Goal: Task Accomplishment & Management: Manage account settings

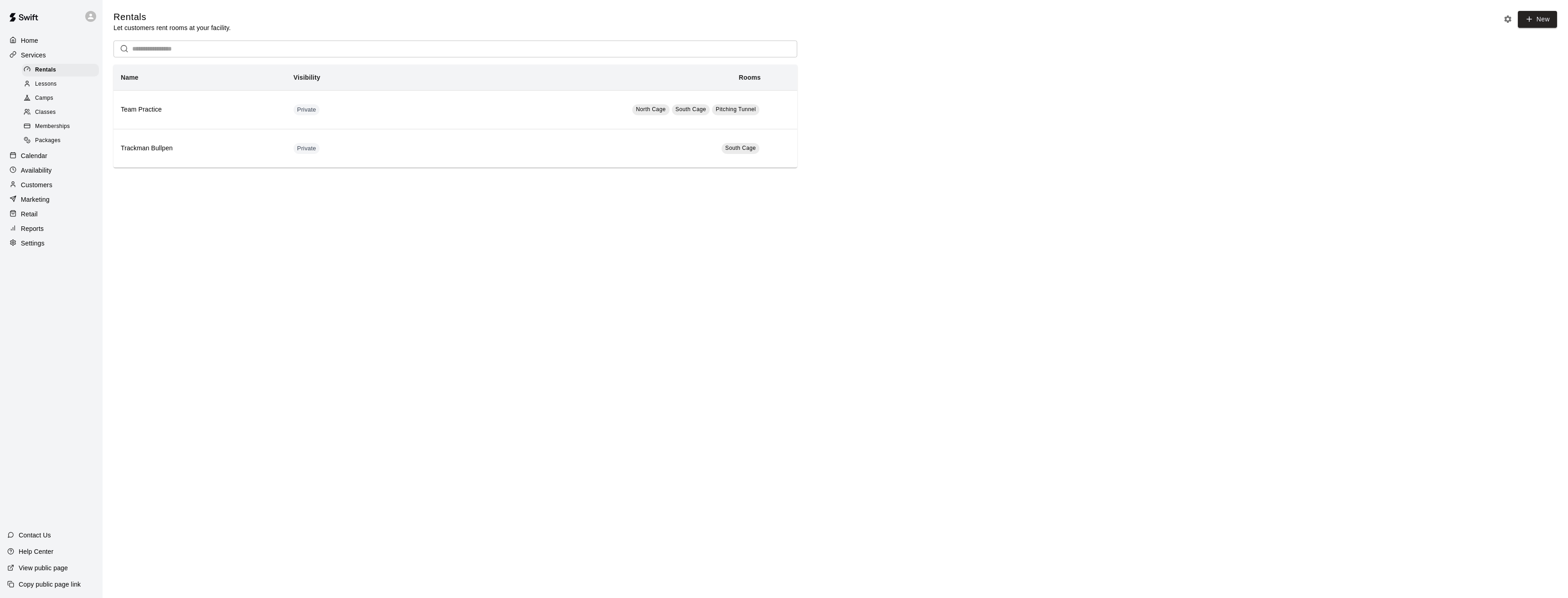
click at [55, 128] on span "Memberships" at bounding box center [52, 127] width 35 height 9
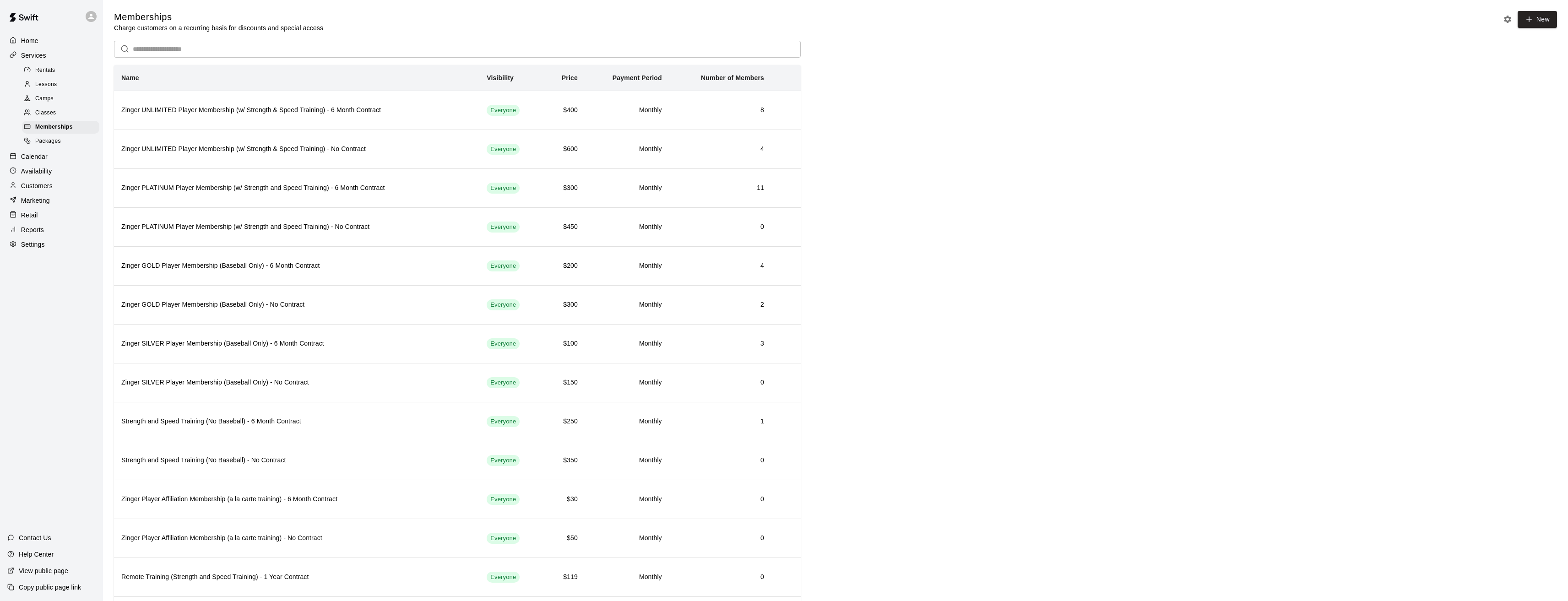
click at [34, 159] on p "Calendar" at bounding box center [34, 157] width 26 height 9
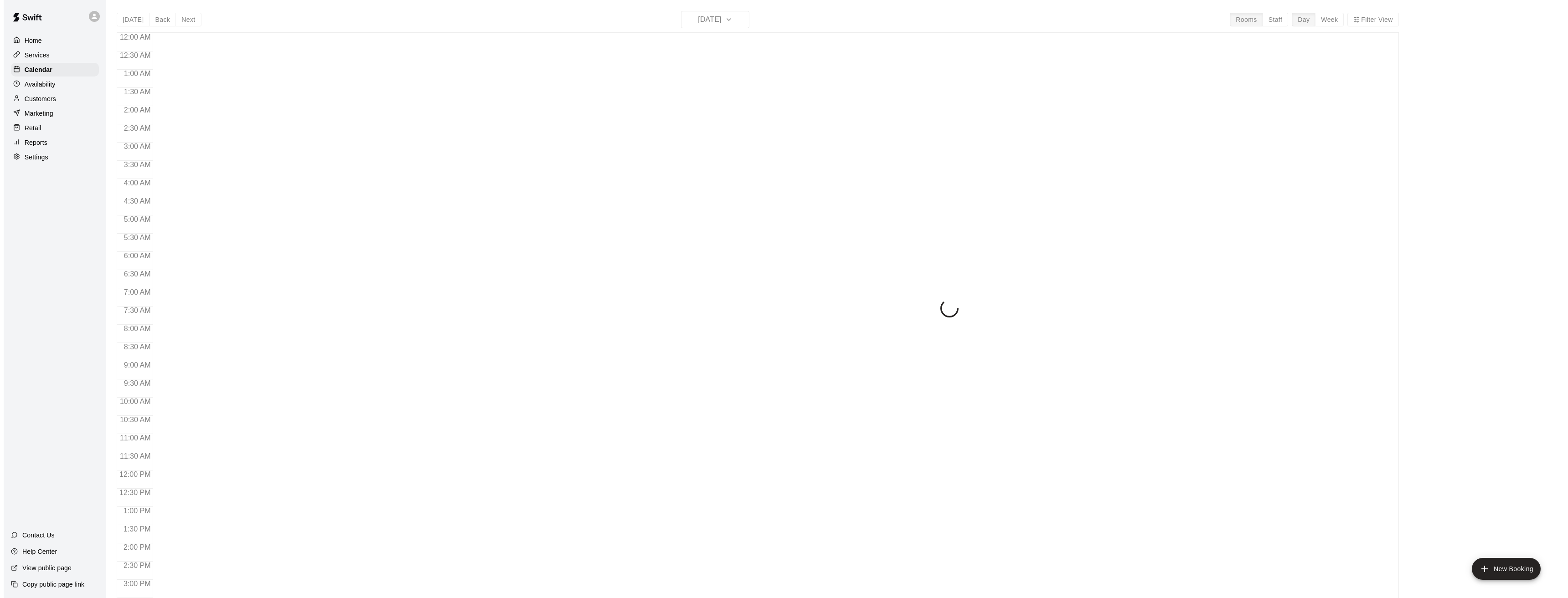
scroll to position [299, 0]
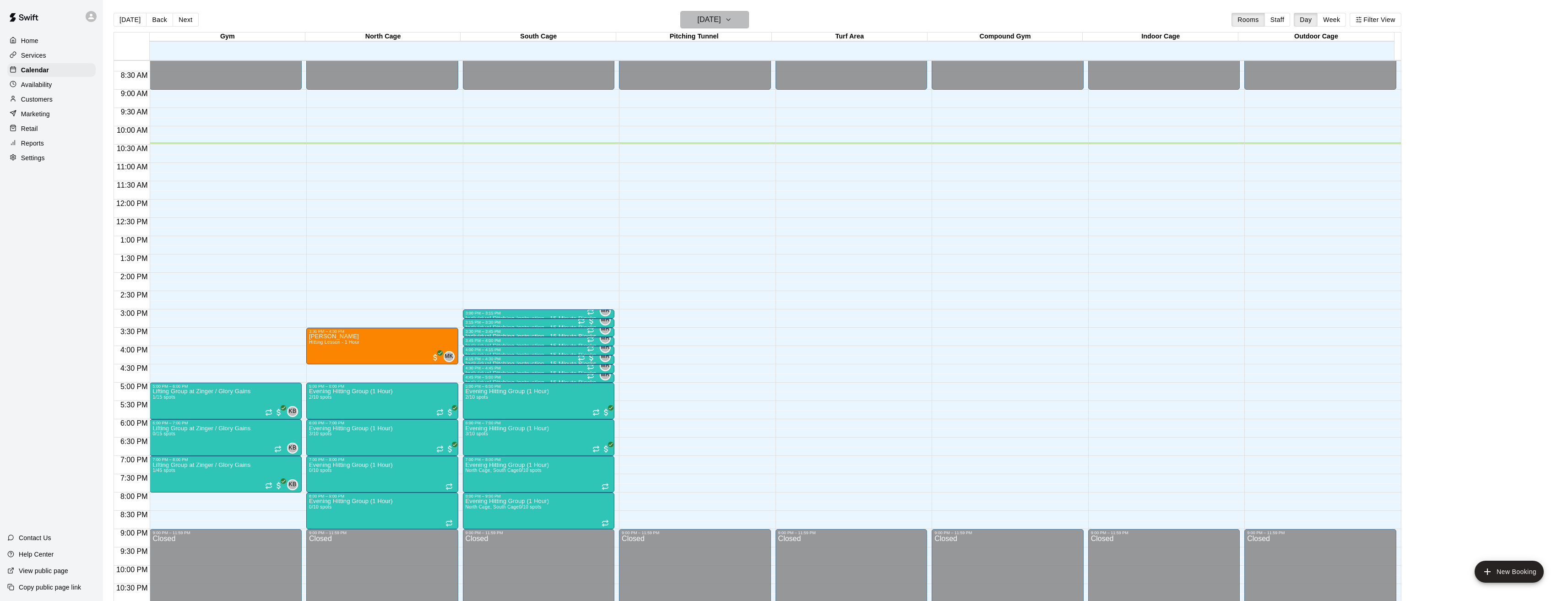
click at [732, 17] on icon "button" at bounding box center [728, 20] width 7 height 11
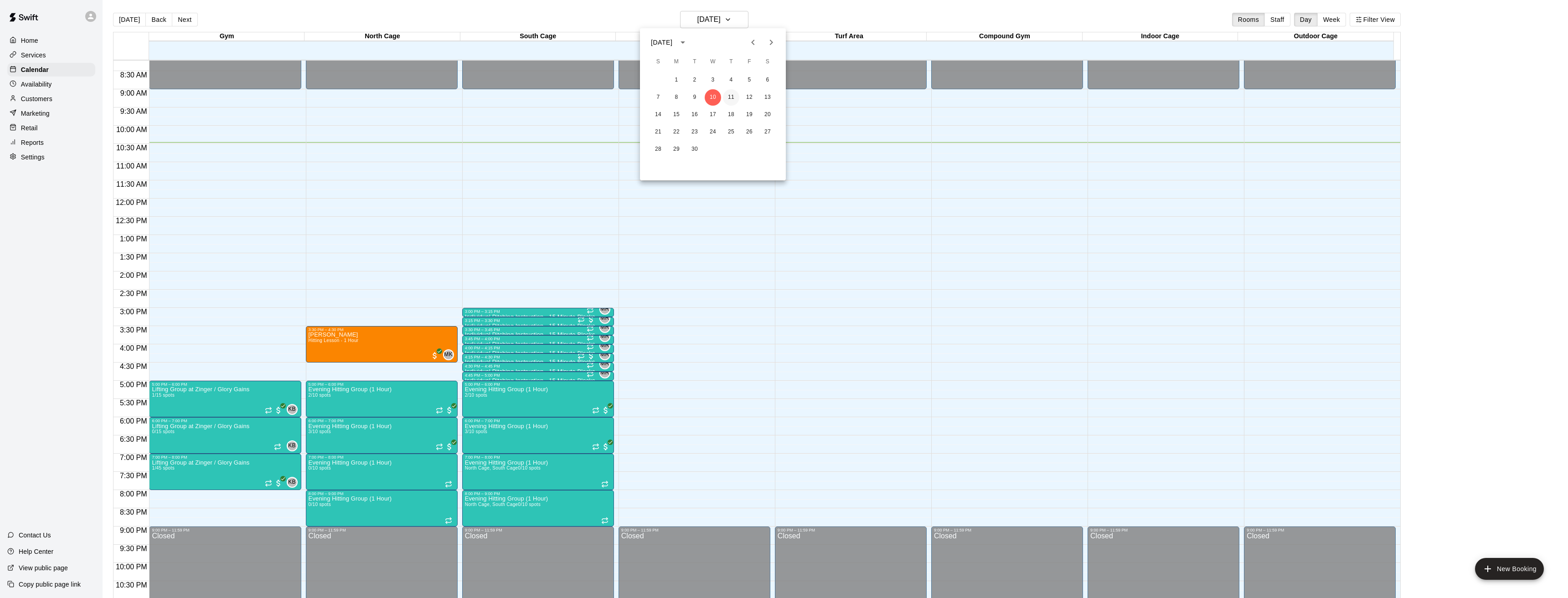
click at [733, 99] on button "11" at bounding box center [731, 97] width 16 height 16
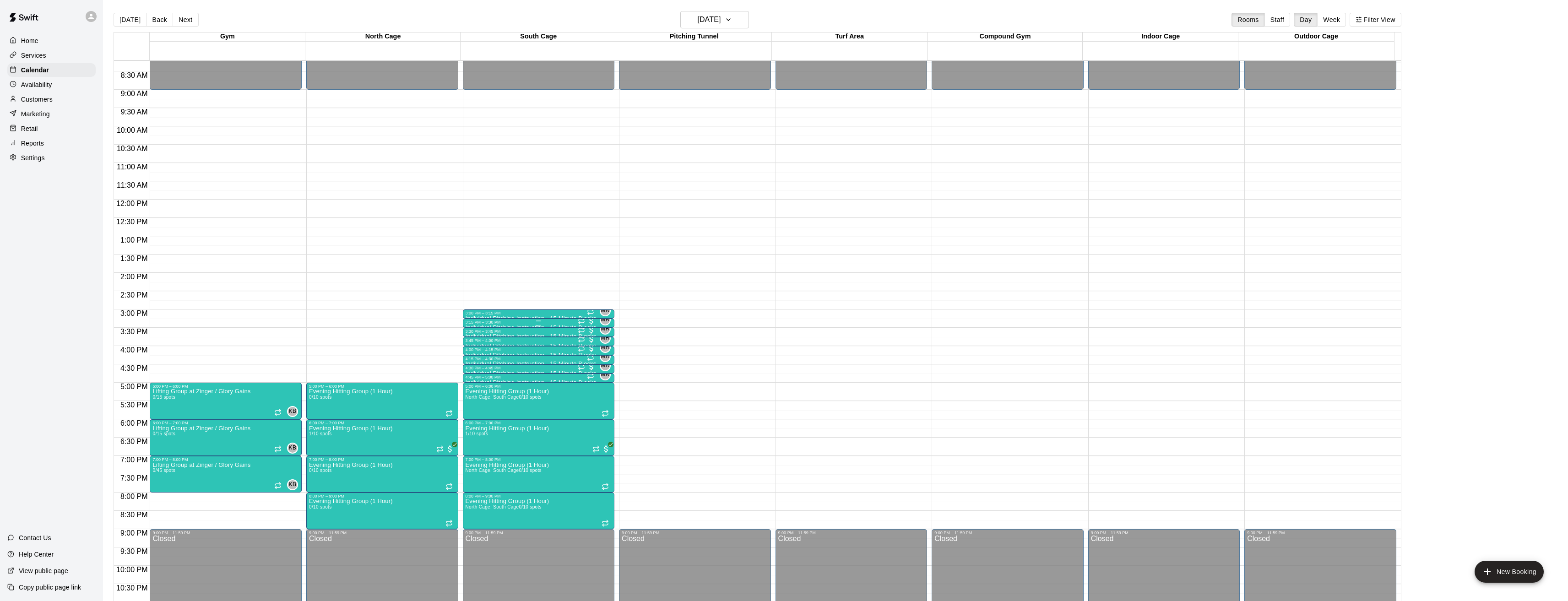
click at [509, 324] on div "3:15 PM – 3:30 PM" at bounding box center [539, 322] width 147 height 4
click at [473, 351] on img "edit" at bounding box center [474, 352] width 10 height 10
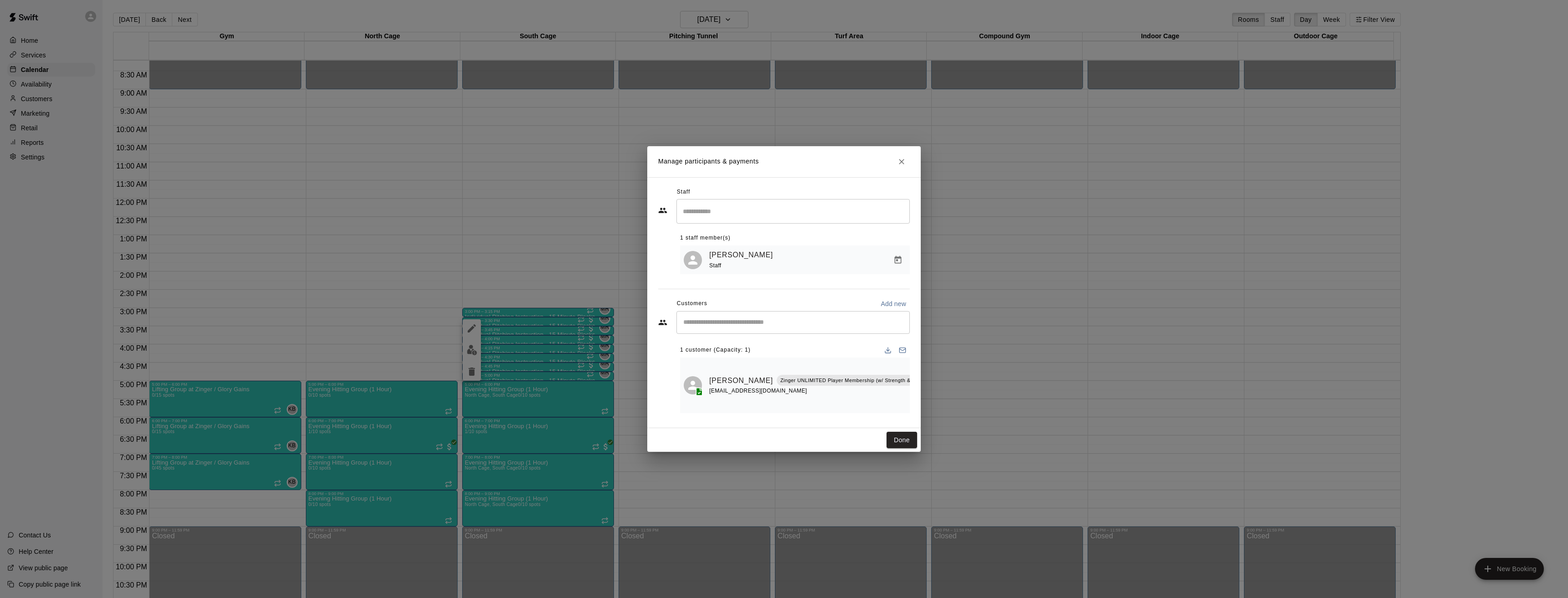
scroll to position [0, 65]
click at [941, 398] on icon "Manage bookings & payment" at bounding box center [944, 401] width 7 height 8
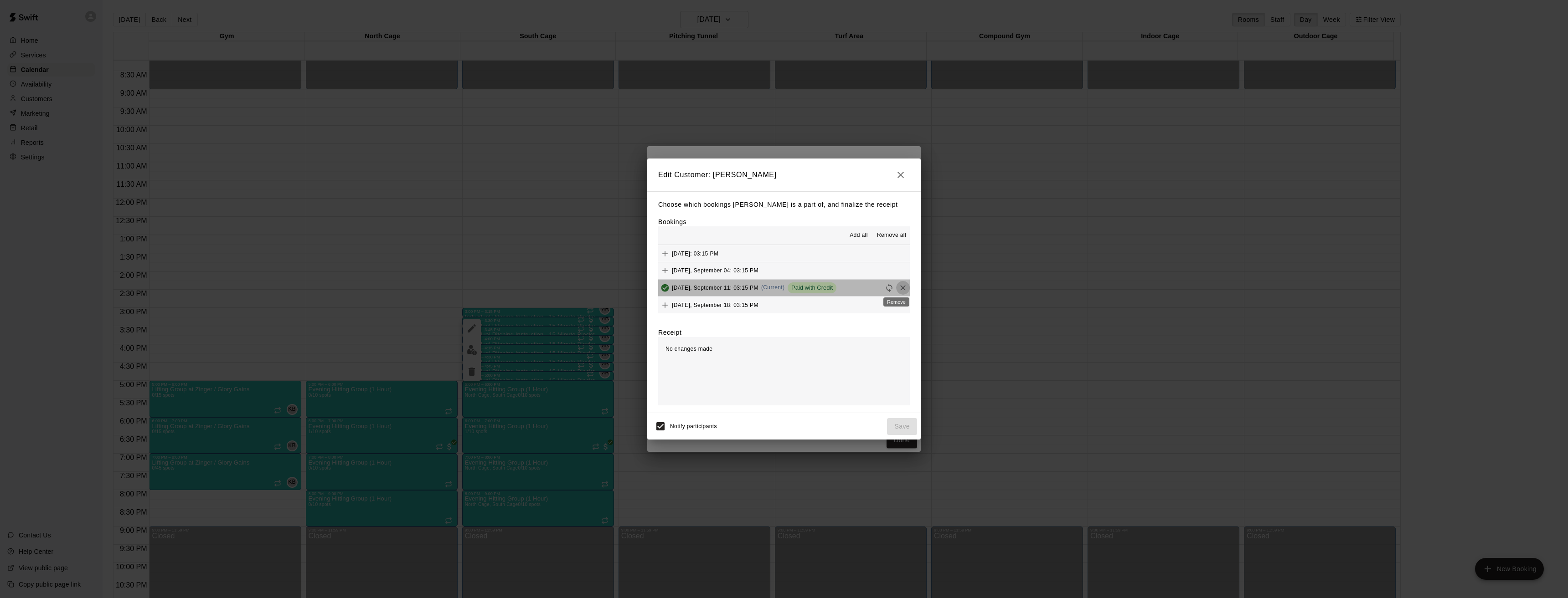
click at [900, 288] on icon "Remove" at bounding box center [903, 288] width 5 height 5
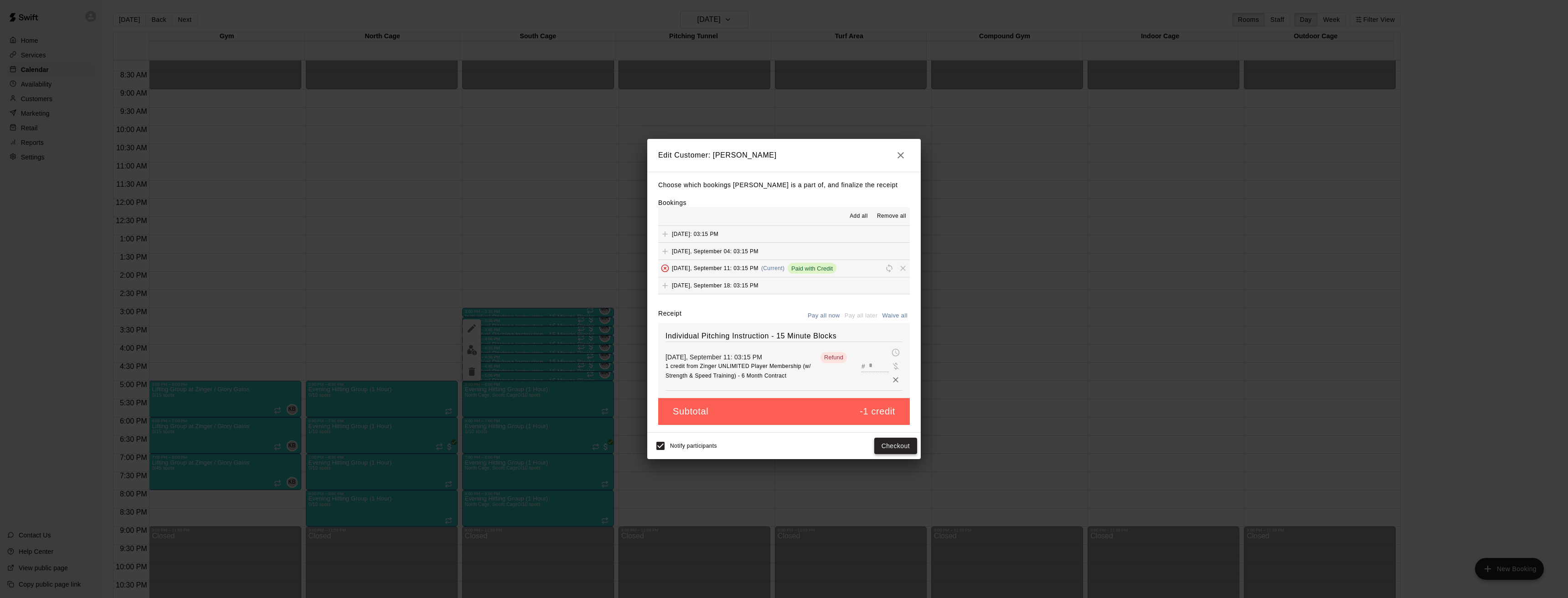
click at [898, 450] on button "Checkout" at bounding box center [895, 447] width 43 height 17
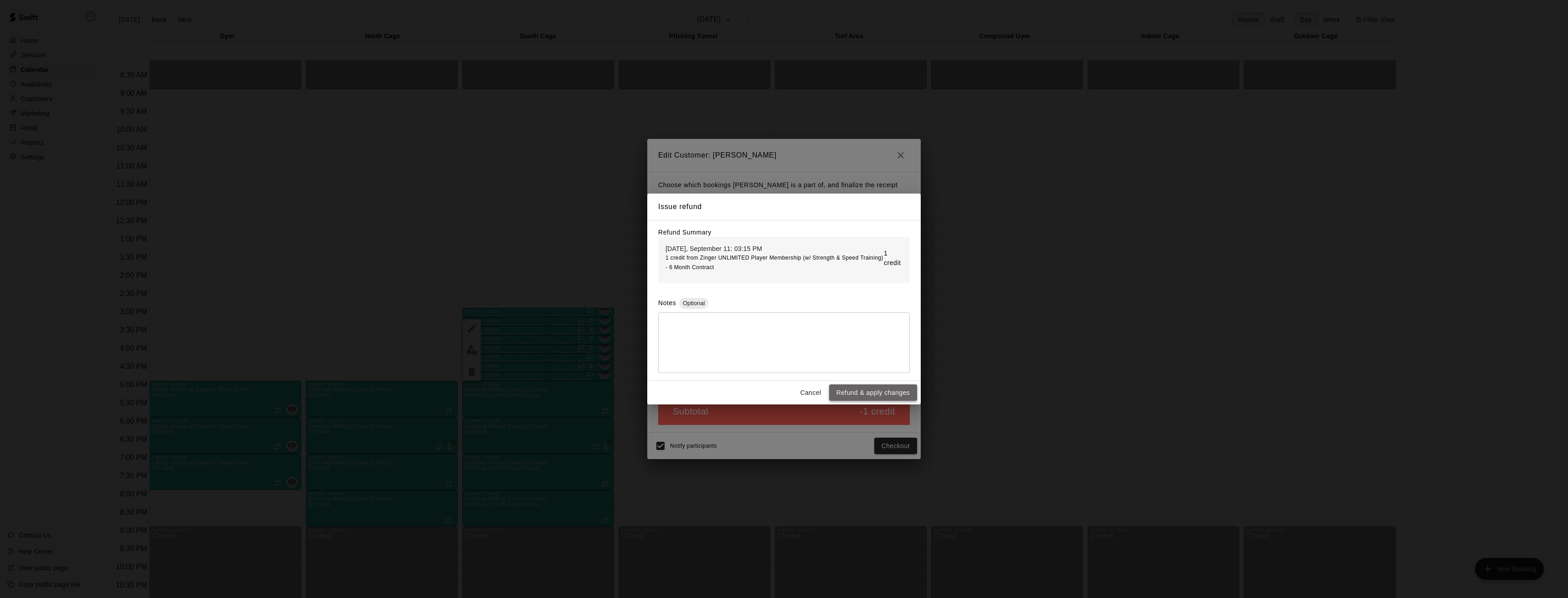
click at [869, 395] on button "Refund & apply changes" at bounding box center [873, 393] width 88 height 17
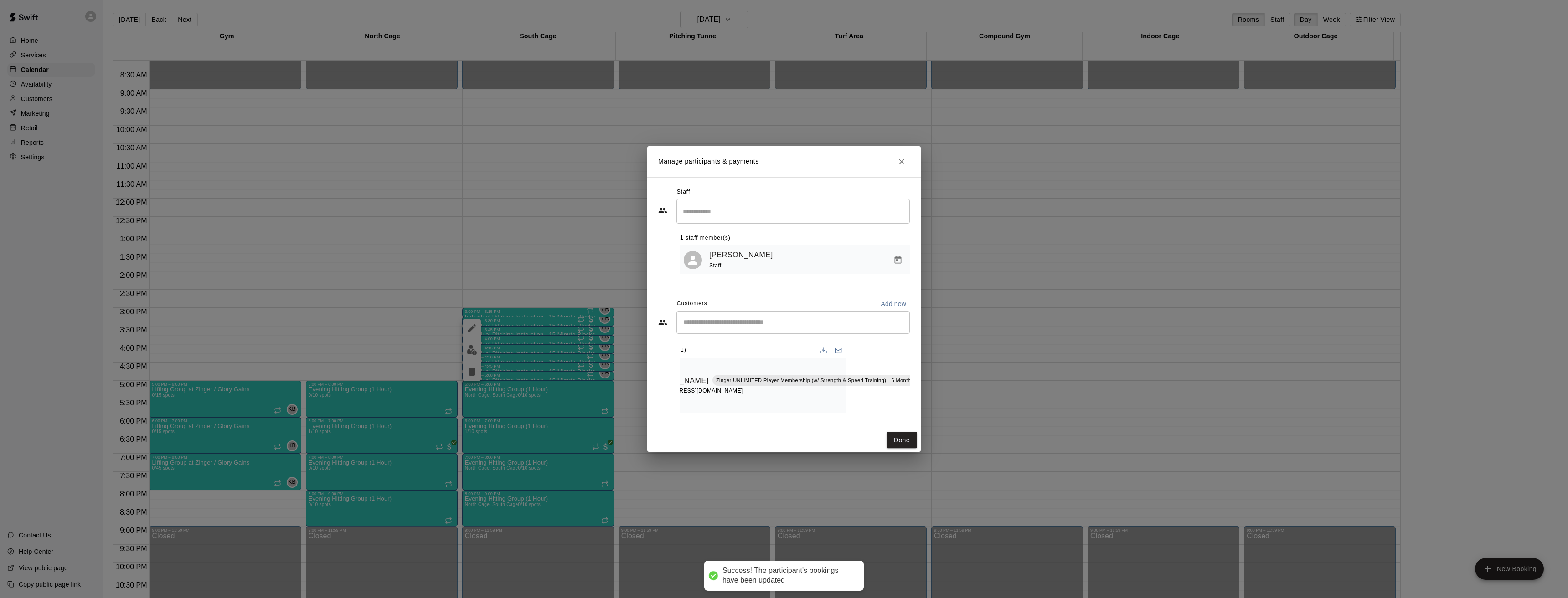
scroll to position [0, 0]
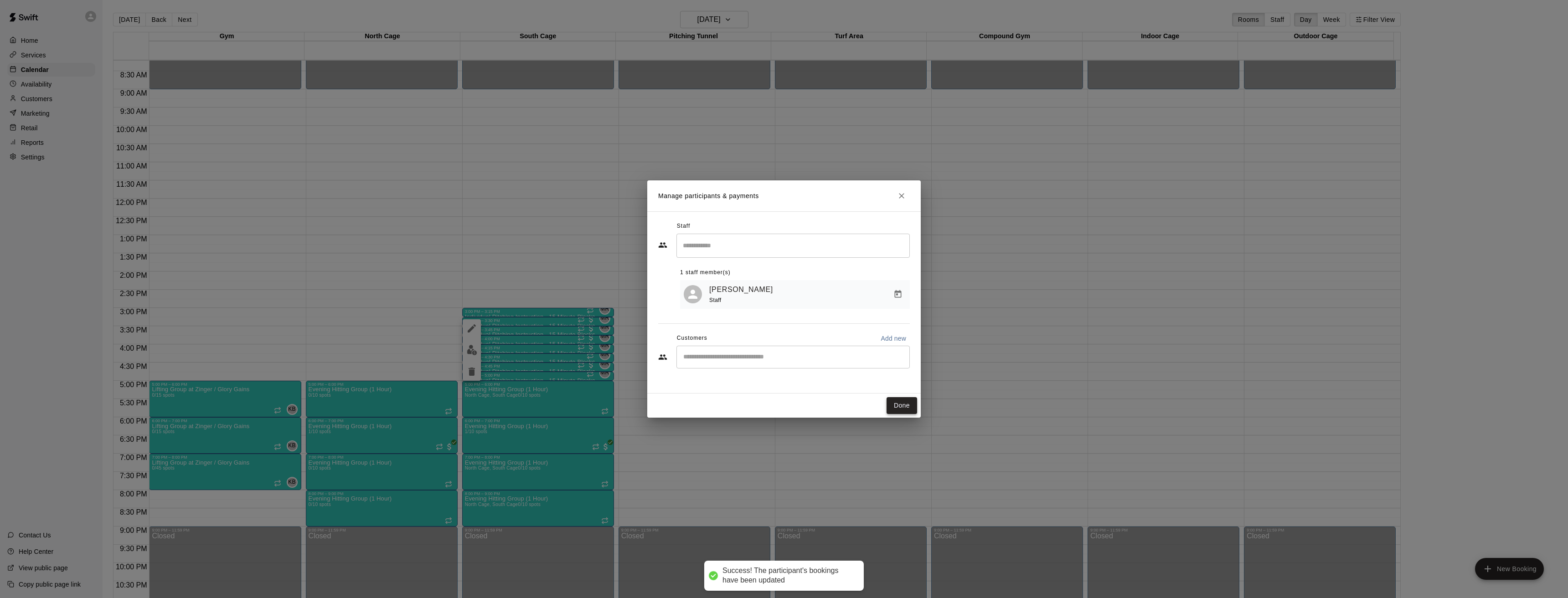
click at [905, 402] on button "Done" at bounding box center [901, 406] width 30 height 17
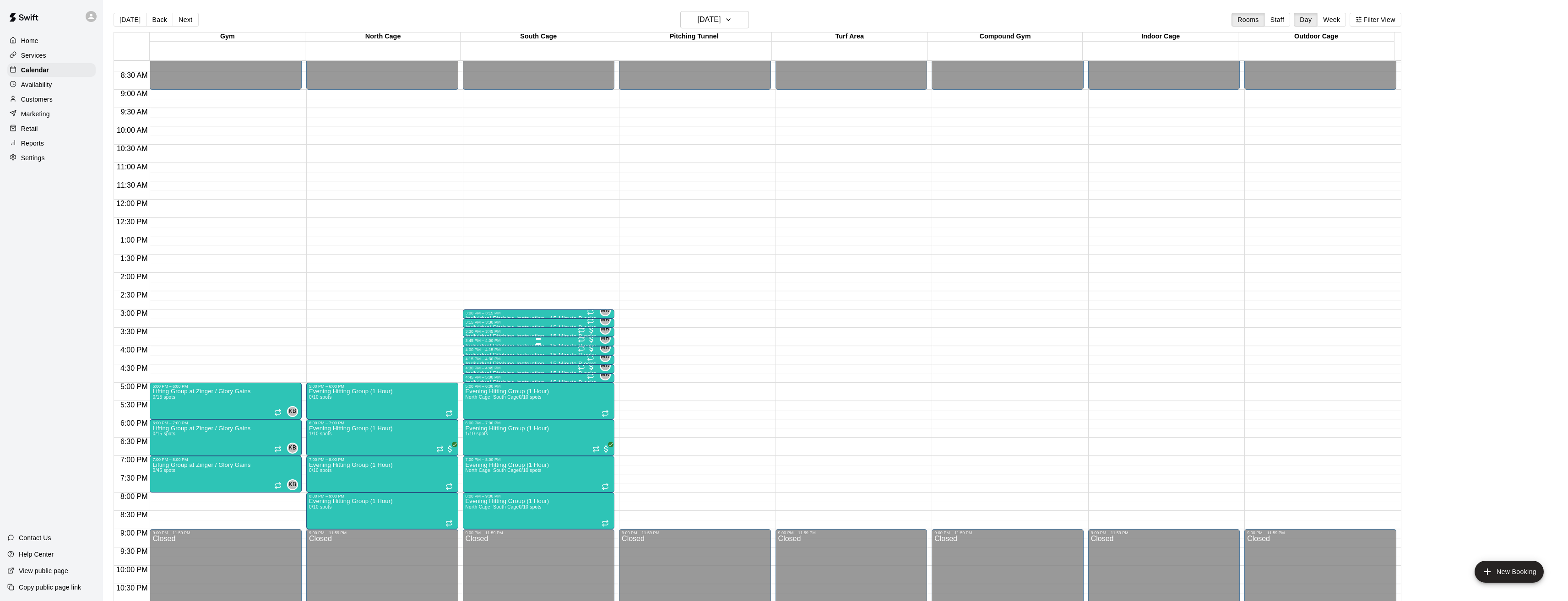
click at [509, 342] on div "3:45 PM – 4:00 PM" at bounding box center [539, 340] width 147 height 4
click at [471, 366] on img "edit" at bounding box center [474, 370] width 10 height 10
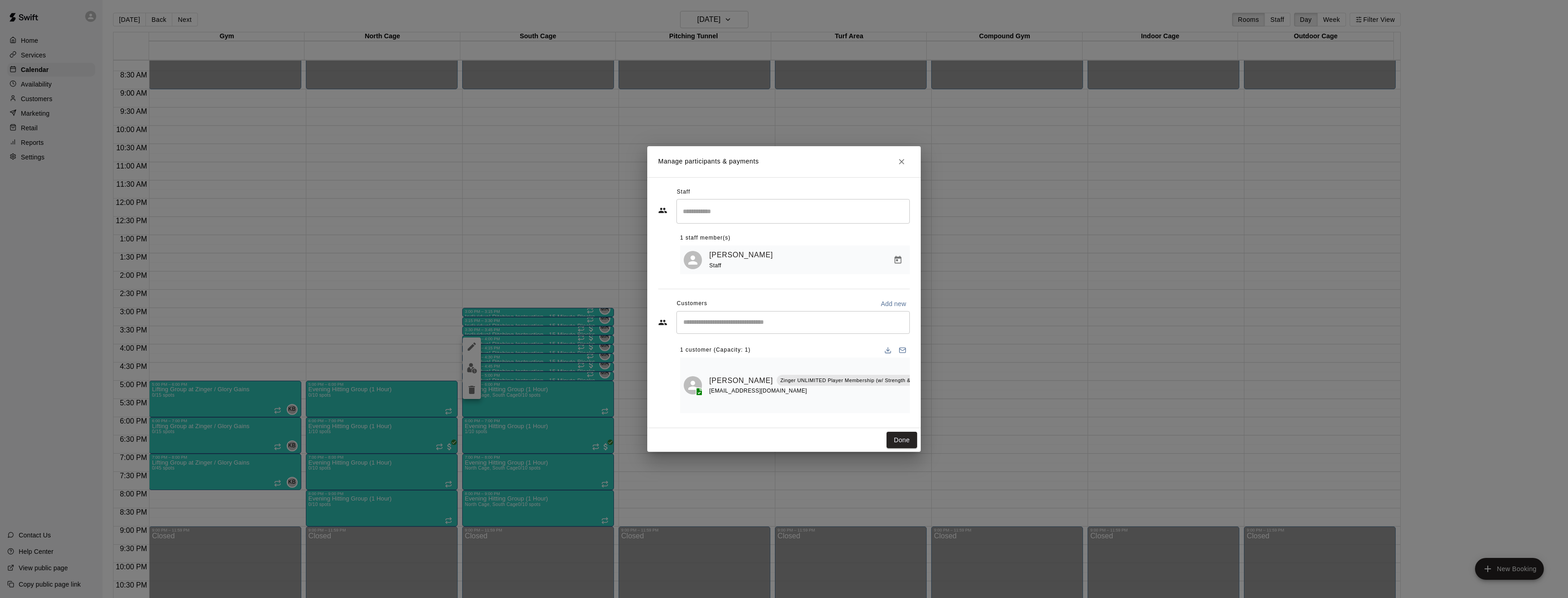
scroll to position [0, 65]
click at [940, 397] on icon "Manage bookings & payment" at bounding box center [945, 401] width 9 height 9
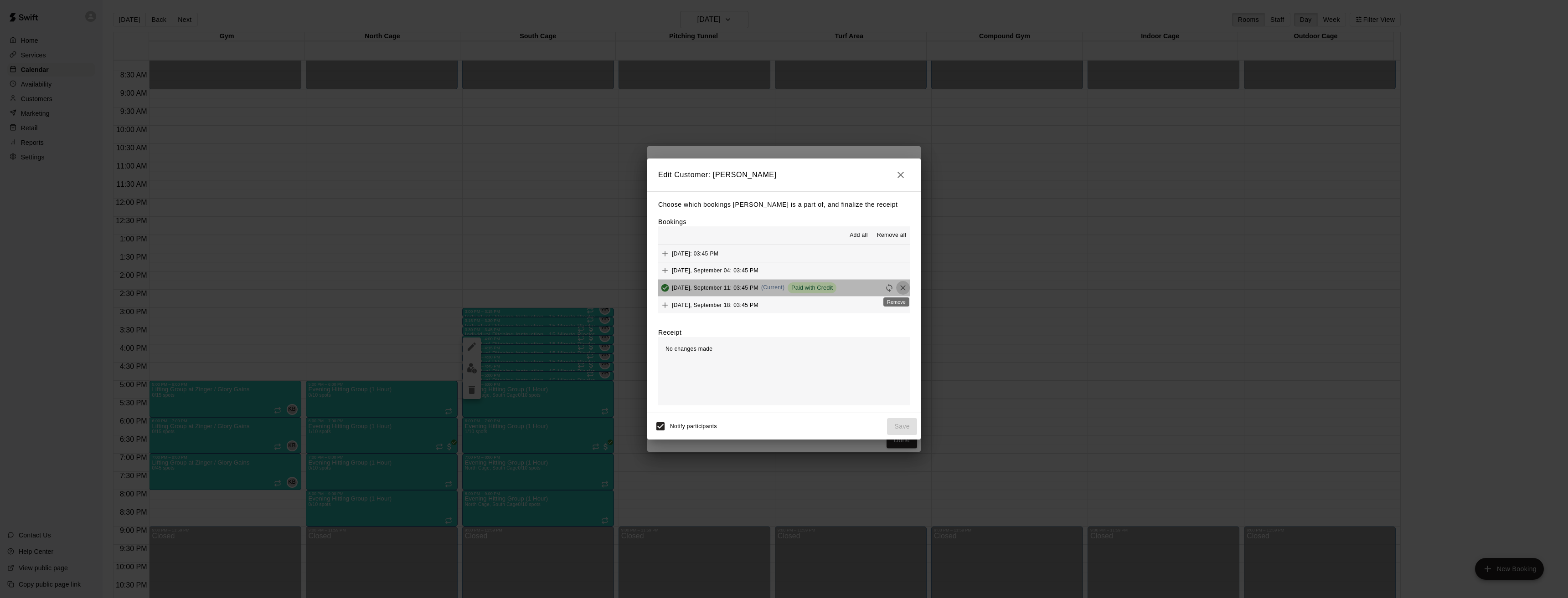
click at [900, 288] on icon "Remove" at bounding box center [903, 288] width 5 height 5
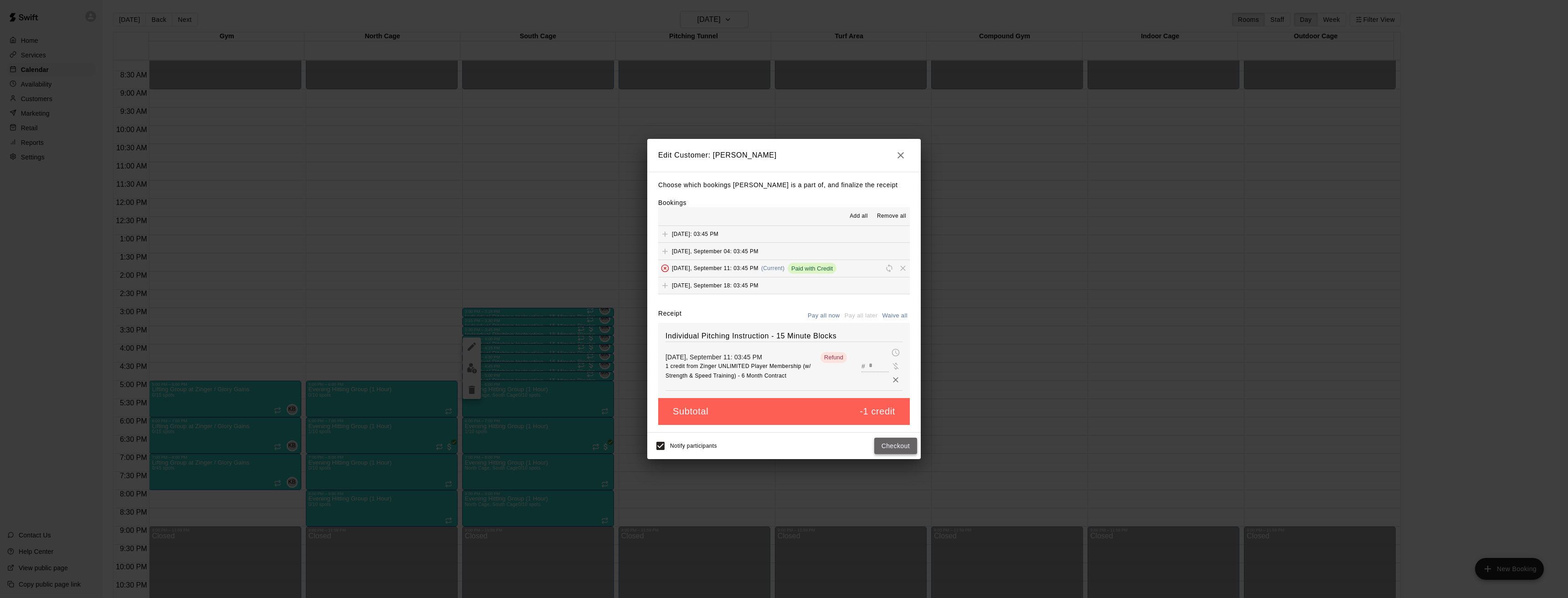
click at [901, 448] on button "Checkout" at bounding box center [895, 447] width 43 height 17
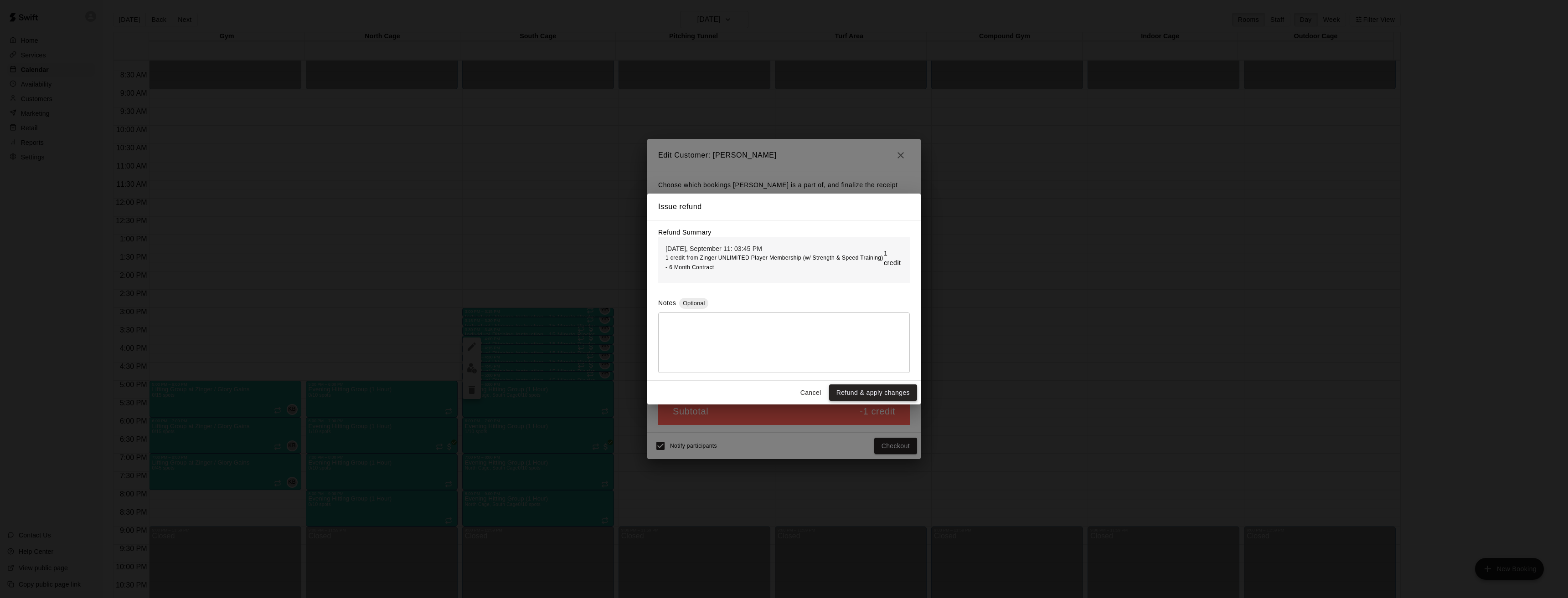
click at [881, 391] on button "Refund & apply changes" at bounding box center [873, 393] width 88 height 17
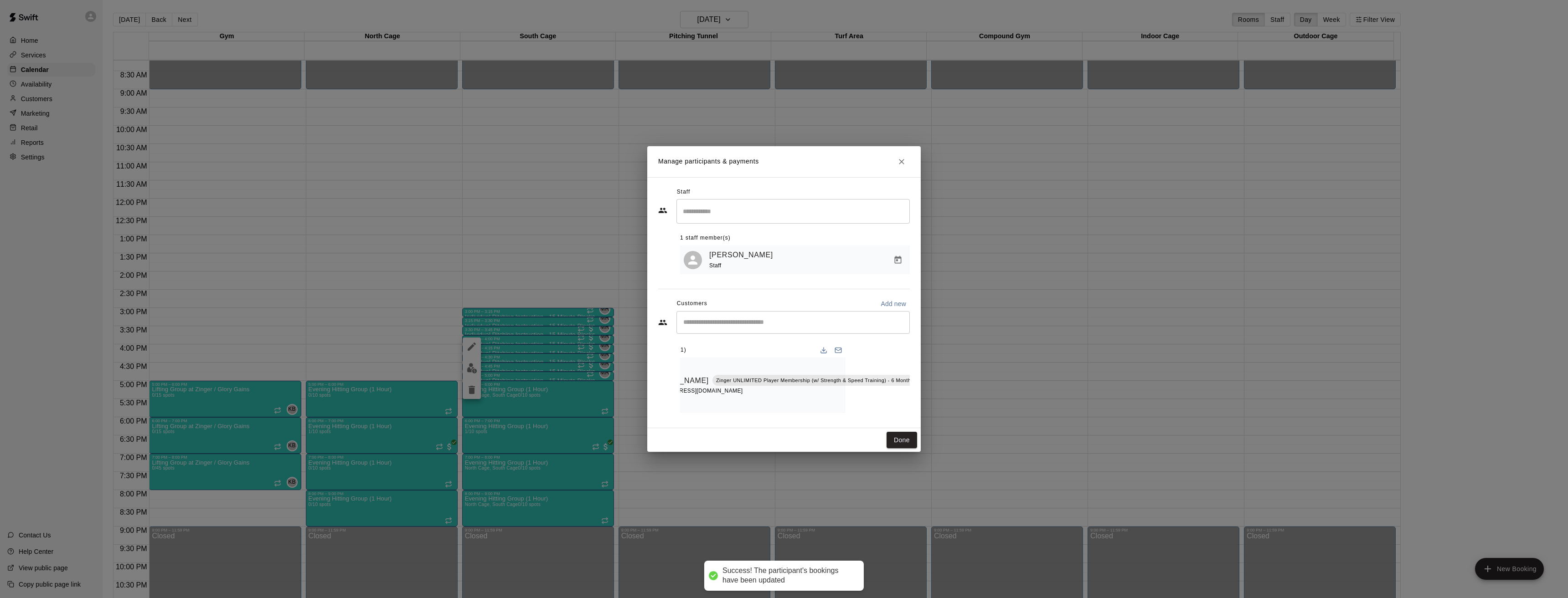
scroll to position [0, 0]
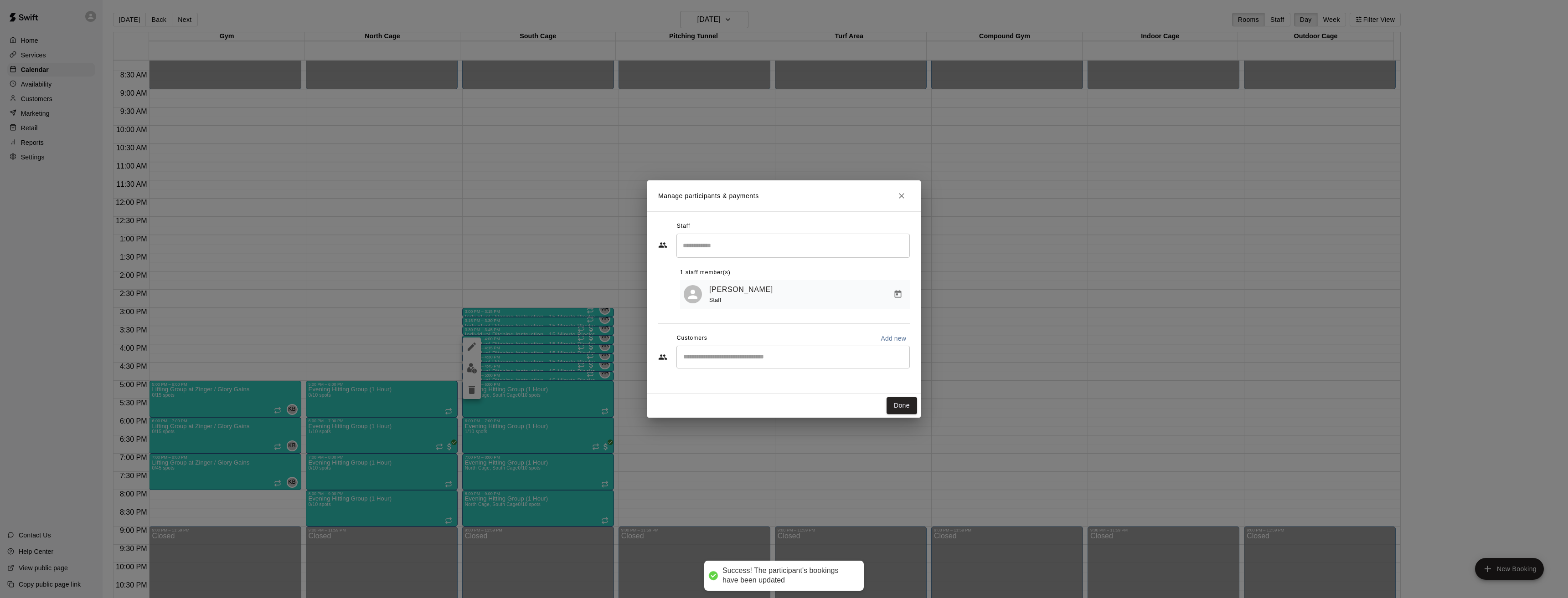
click at [527, 249] on div "Manage participants & payments Staff ​ 1 staff member(s) [PERSON_NAME] Staff Cu…" at bounding box center [784, 299] width 1568 height 598
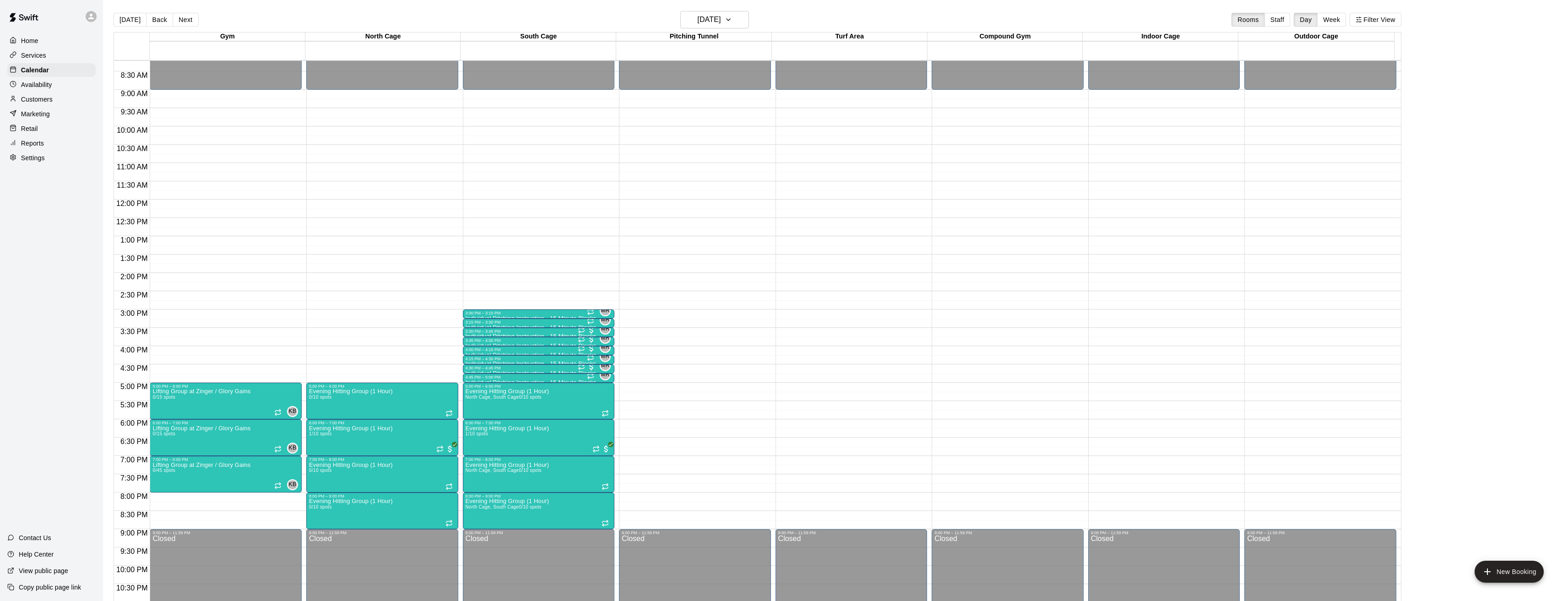
click at [35, 103] on p "Customers" at bounding box center [37, 99] width 32 height 9
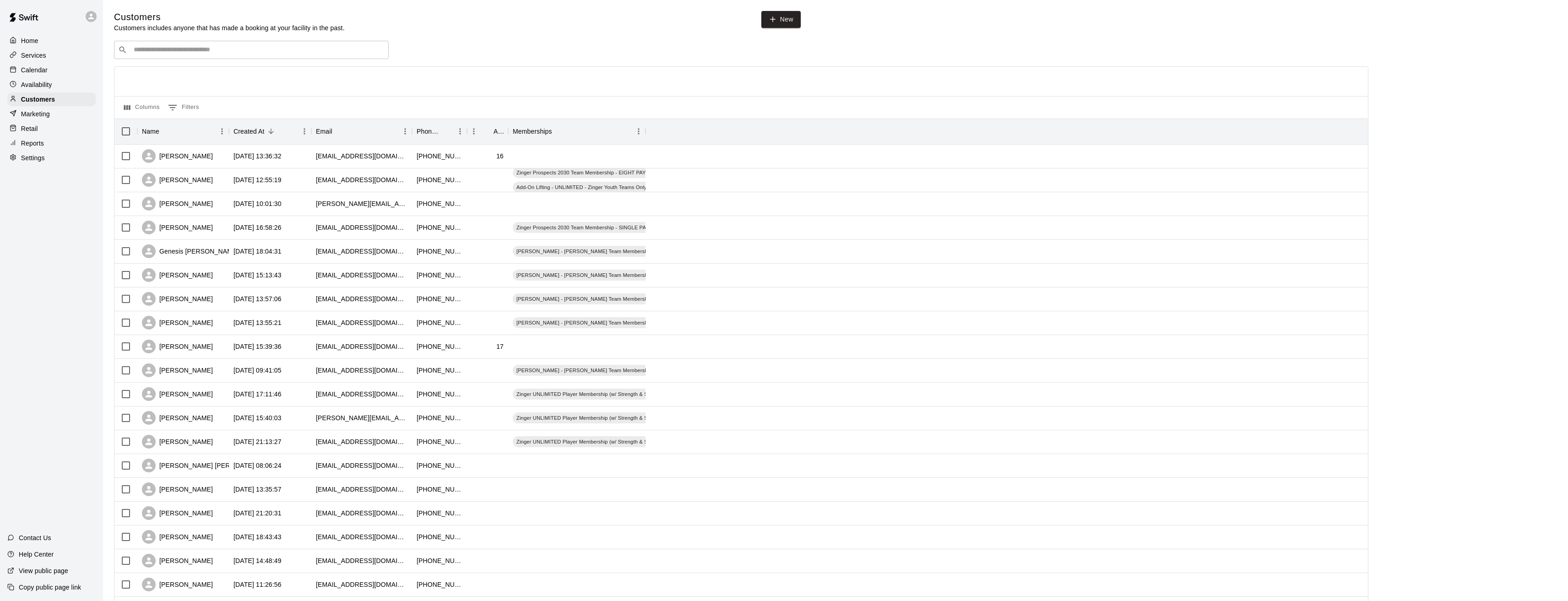
click at [196, 54] on input "Search customers by name or email" at bounding box center [257, 50] width 254 height 9
type input "*****"
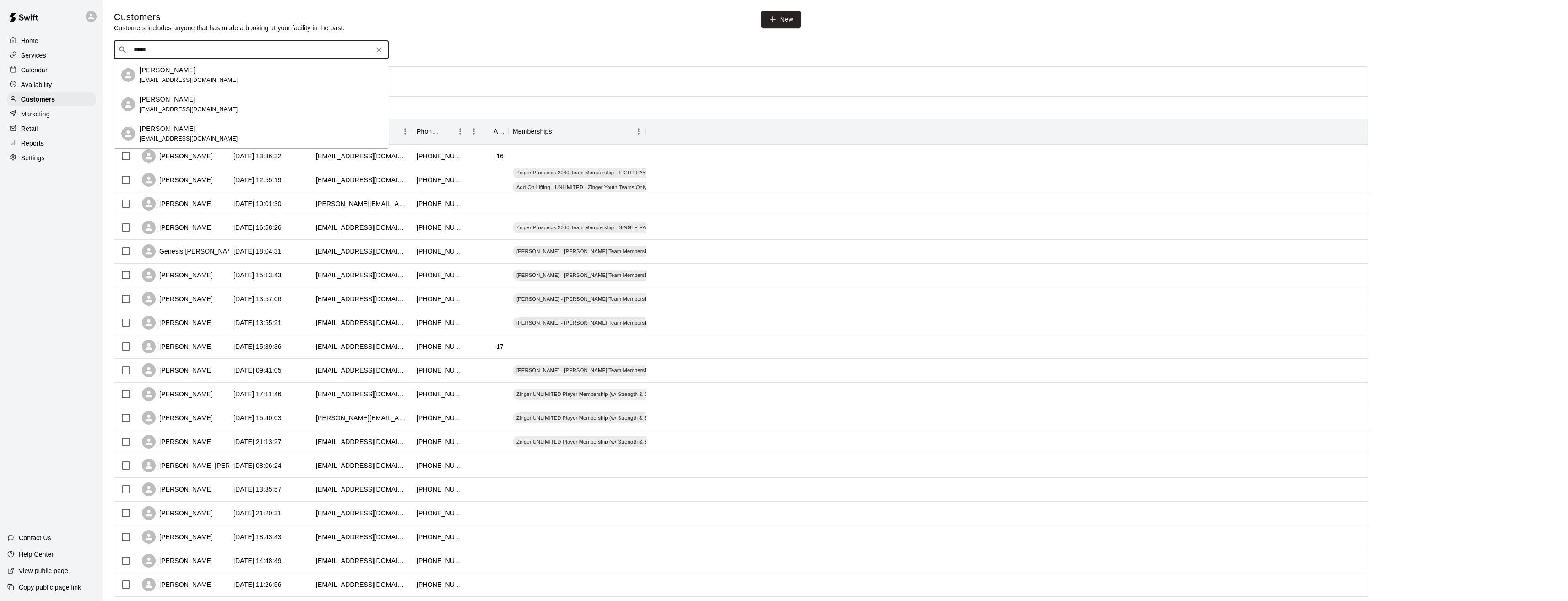
click at [184, 72] on div "[PERSON_NAME]" at bounding box center [188, 70] width 98 height 10
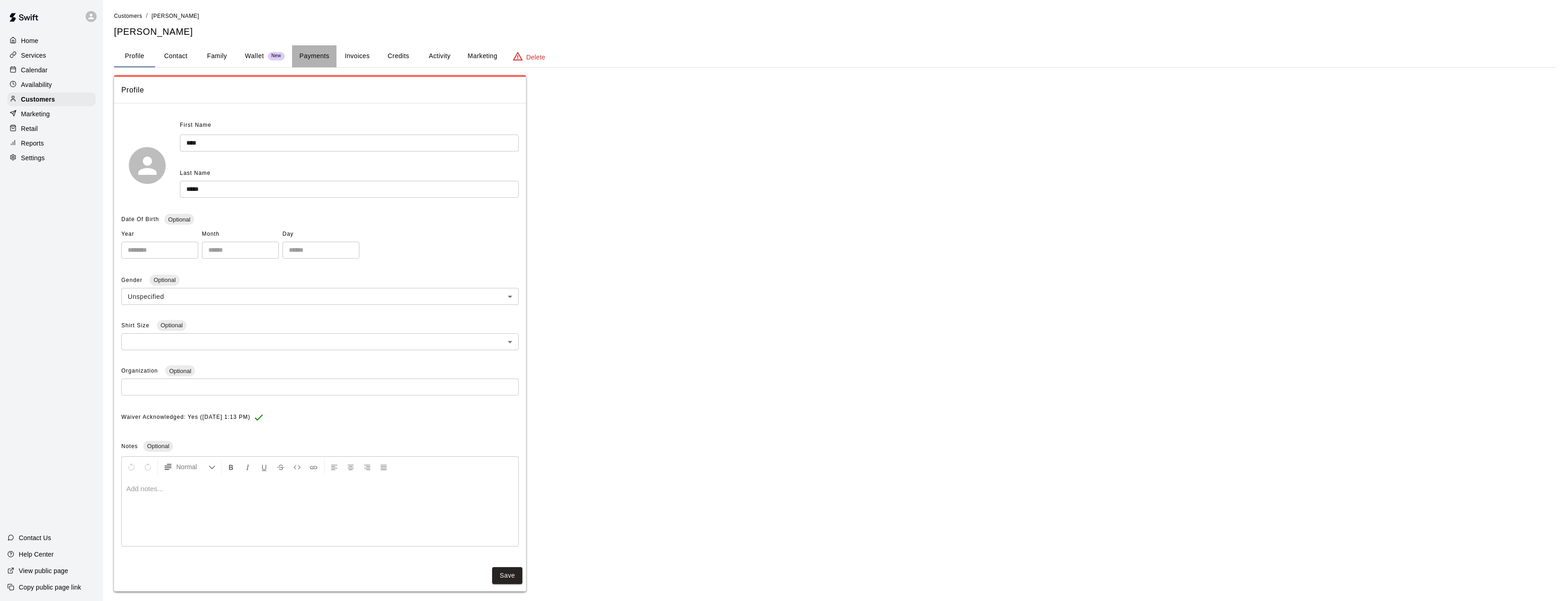
click at [312, 54] on button "Payments" at bounding box center [314, 56] width 45 height 22
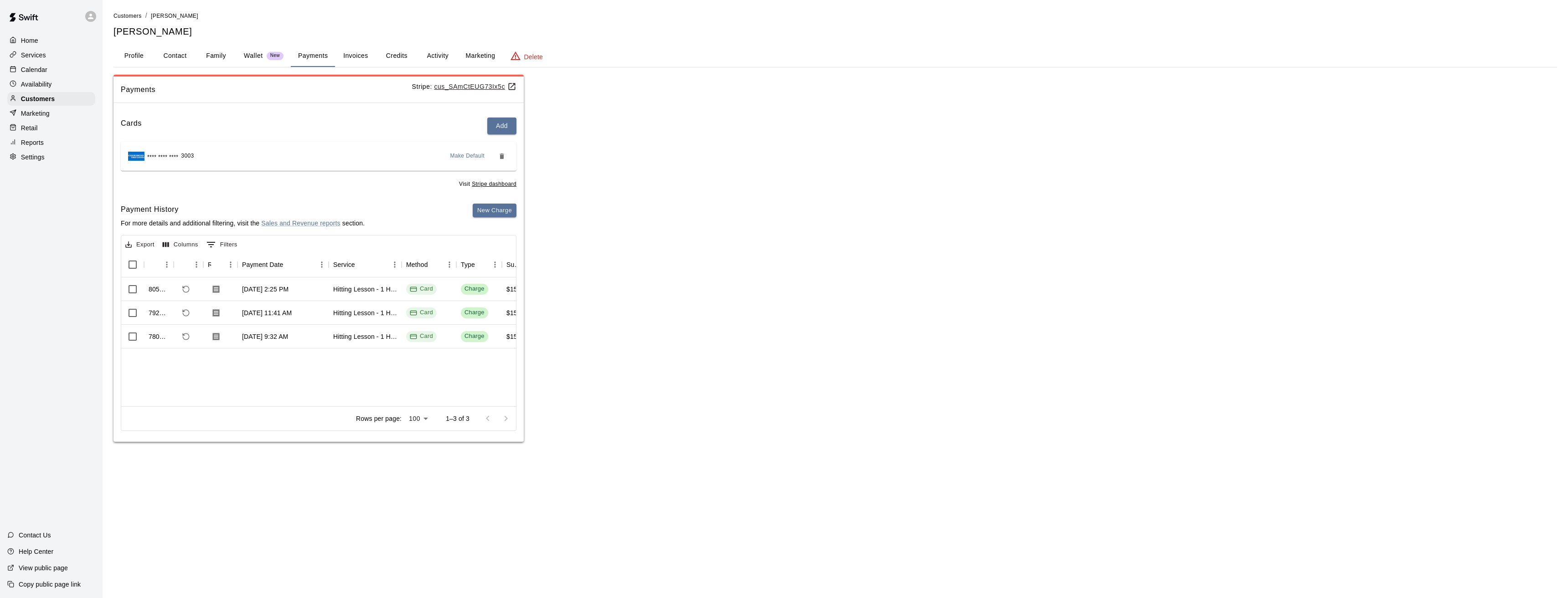
click at [23, 40] on p "Home" at bounding box center [29, 40] width 17 height 9
